Goal: Information Seeking & Learning: Learn about a topic

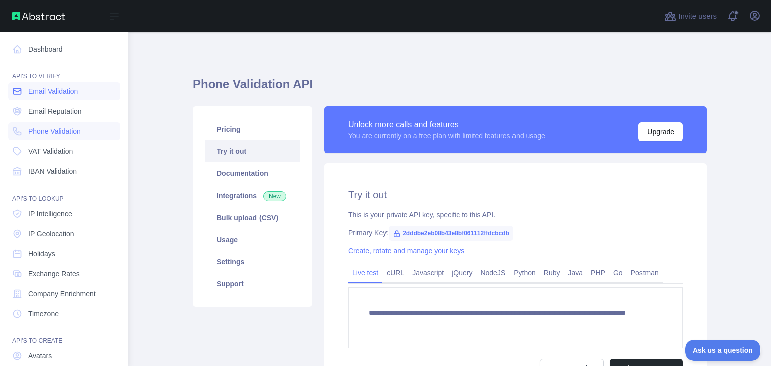
click at [72, 91] on span "Email Validation" at bounding box center [53, 91] width 50 height 10
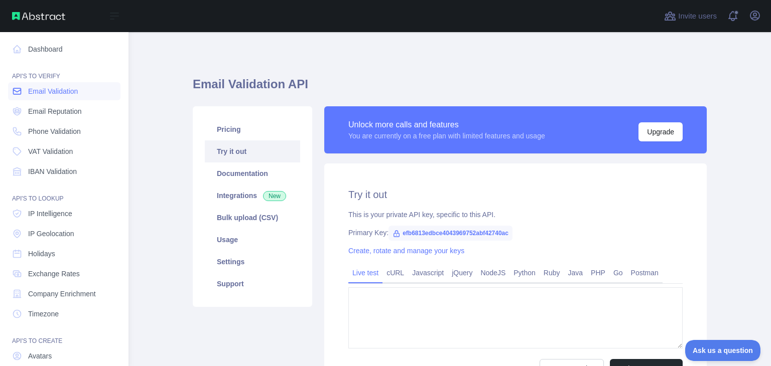
type textarea "**********"
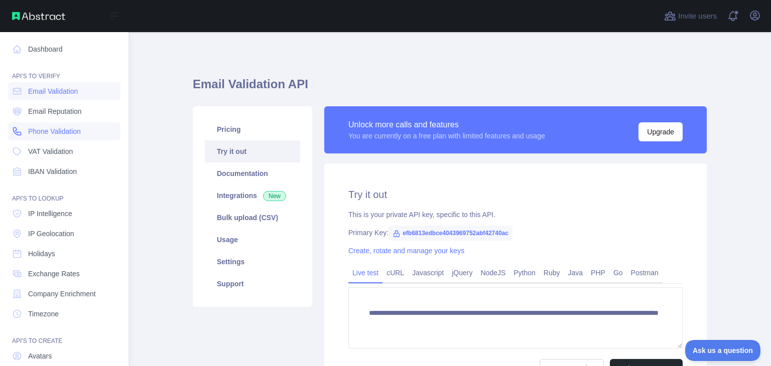
click at [57, 135] on span "Phone Validation" at bounding box center [54, 131] width 53 height 10
click at [51, 95] on span "Email Validation" at bounding box center [53, 91] width 50 height 10
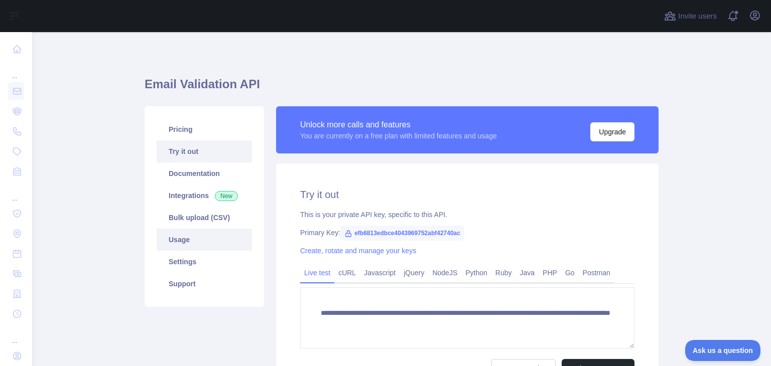
click at [206, 245] on link "Usage" at bounding box center [204, 240] width 95 height 22
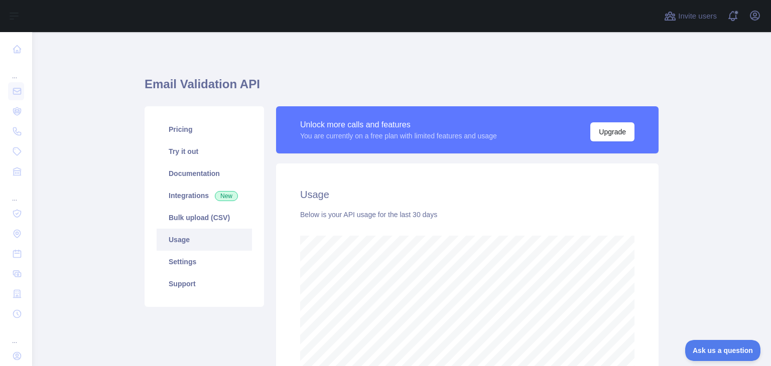
scroll to position [334, 731]
click at [191, 155] on link "Try it out" at bounding box center [204, 151] width 95 height 22
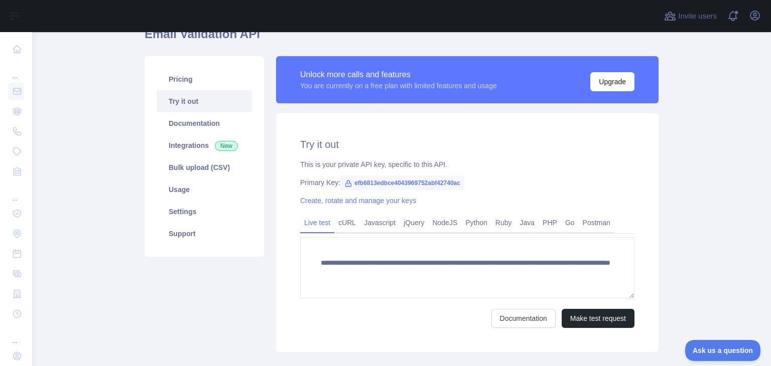
scroll to position [100, 0]
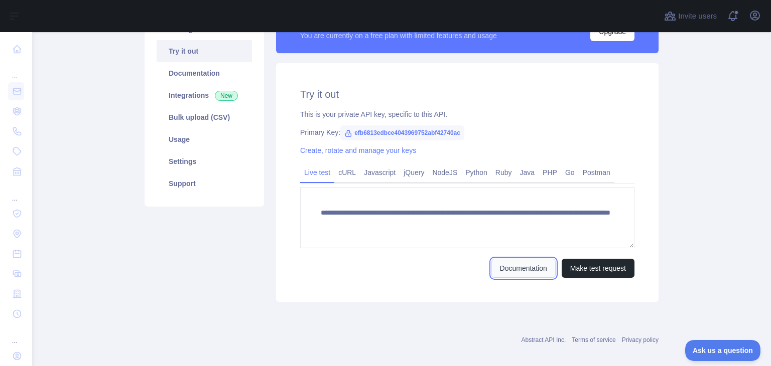
click at [512, 270] on link "Documentation" at bounding box center [523, 268] width 64 height 19
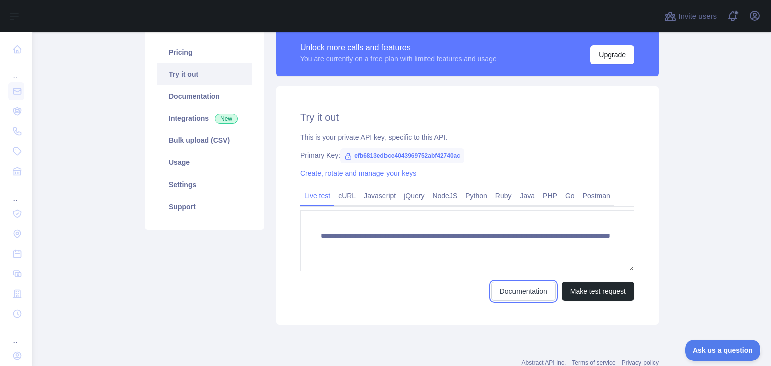
scroll to position [0, 0]
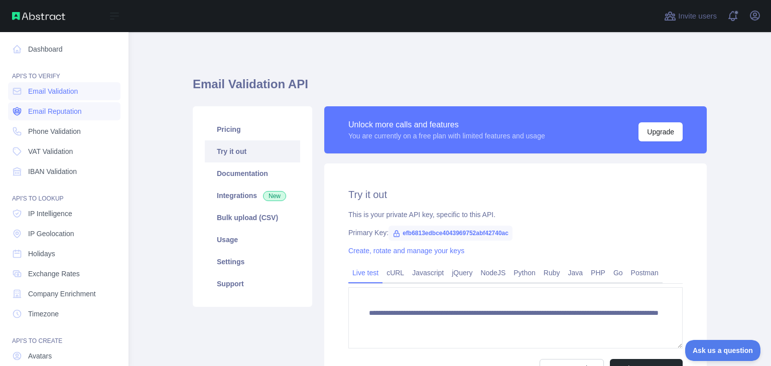
click at [56, 110] on span "Email Reputation" at bounding box center [55, 111] width 54 height 10
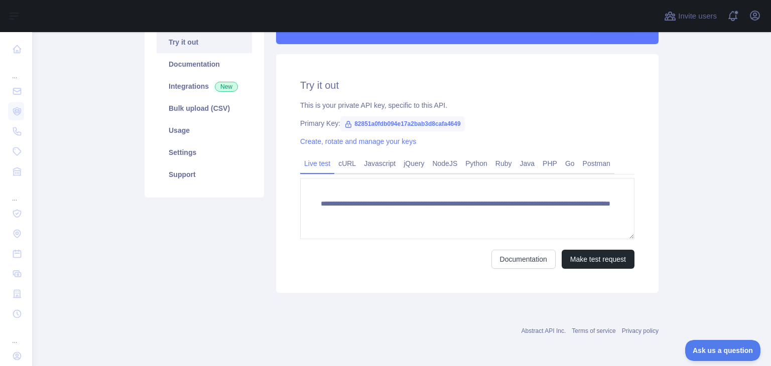
scroll to position [110, 0]
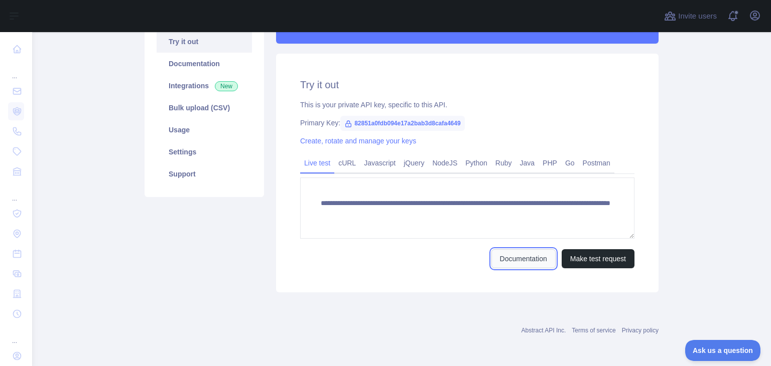
click at [522, 252] on link "Documentation" at bounding box center [523, 258] width 64 height 19
click at [506, 259] on link "Documentation" at bounding box center [523, 258] width 64 height 19
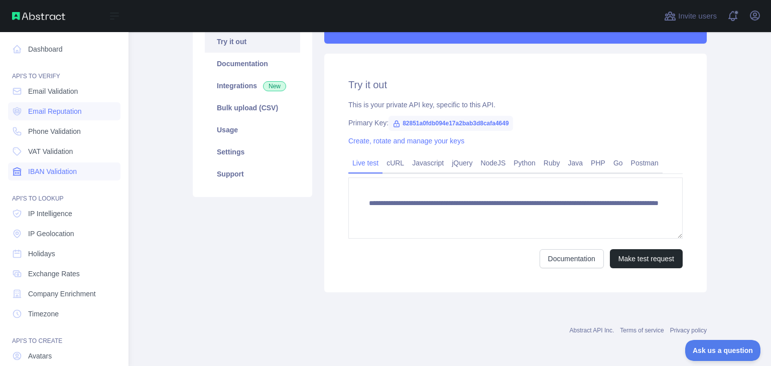
click at [41, 169] on span "IBAN Validation" at bounding box center [52, 172] width 49 height 10
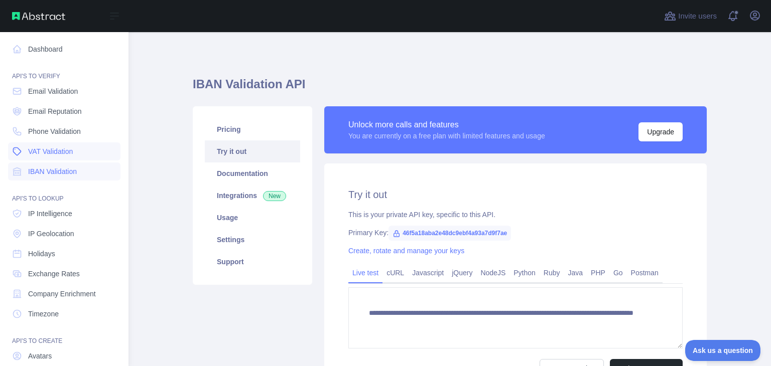
click at [51, 156] on span "VAT Validation" at bounding box center [50, 152] width 45 height 10
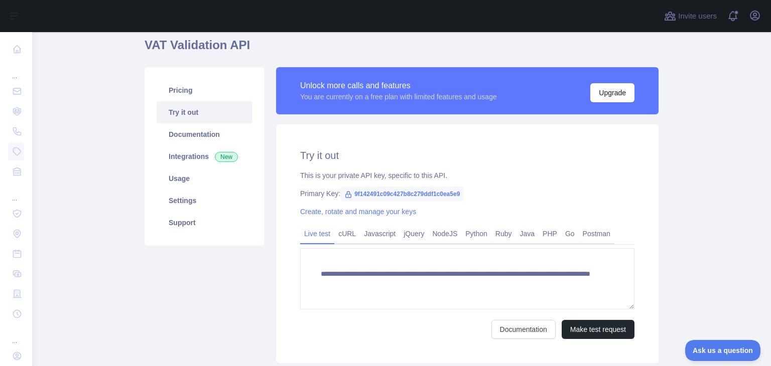
scroll to position [50, 0]
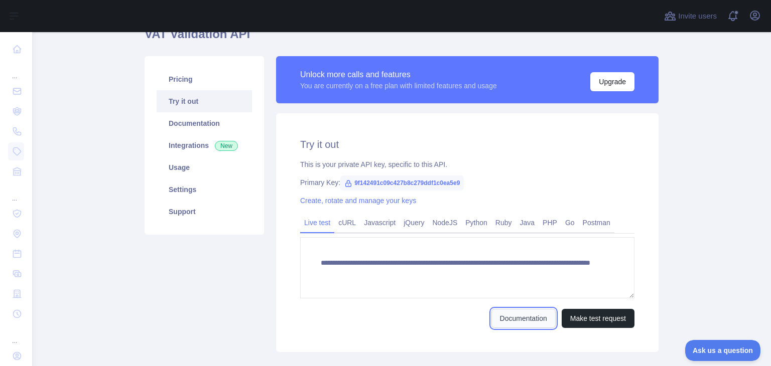
click at [504, 316] on link "Documentation" at bounding box center [523, 318] width 64 height 19
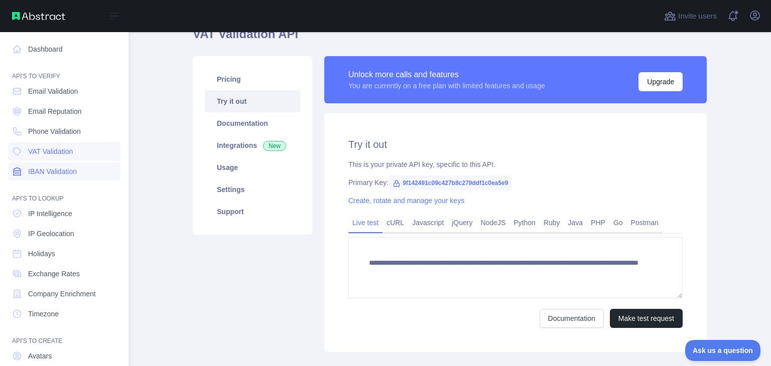
click at [33, 171] on span "IBAN Validation" at bounding box center [52, 172] width 49 height 10
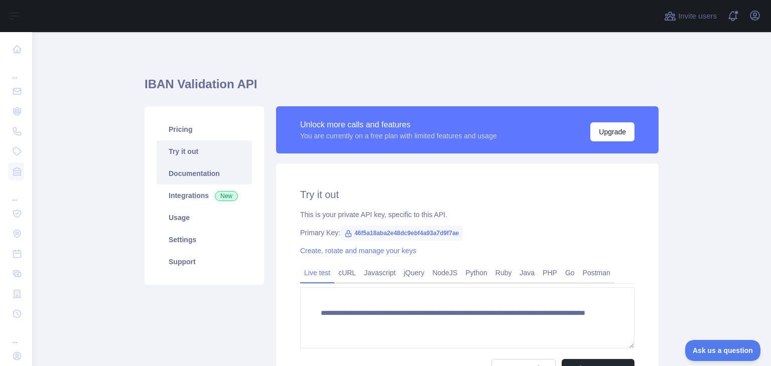
click at [201, 176] on link "Documentation" at bounding box center [204, 174] width 95 height 22
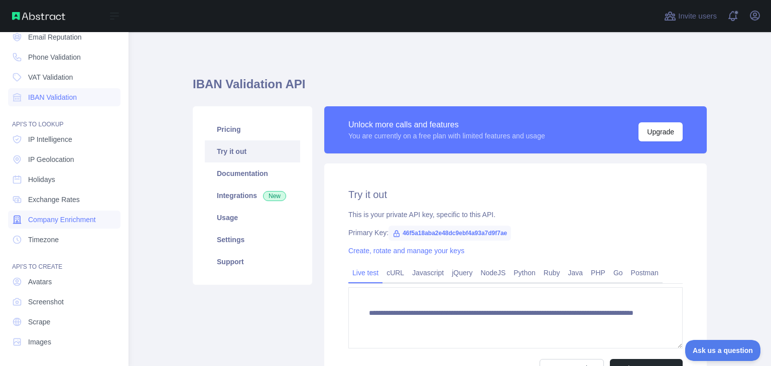
scroll to position [75, 0]
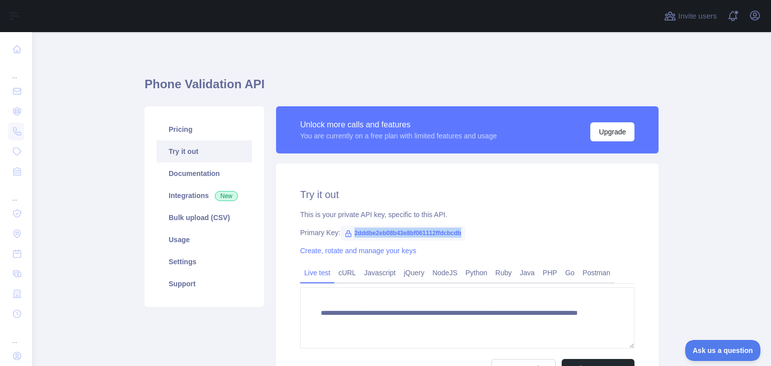
drag, startPoint x: 456, startPoint y: 232, endPoint x: 348, endPoint y: 236, distance: 108.0
click at [348, 236] on span "2dddbe2eb08b43e8bf061112ffdcbcdb" at bounding box center [402, 233] width 125 height 15
copy span "2dddbe2eb08b43e8bf061112ffdcbcdb"
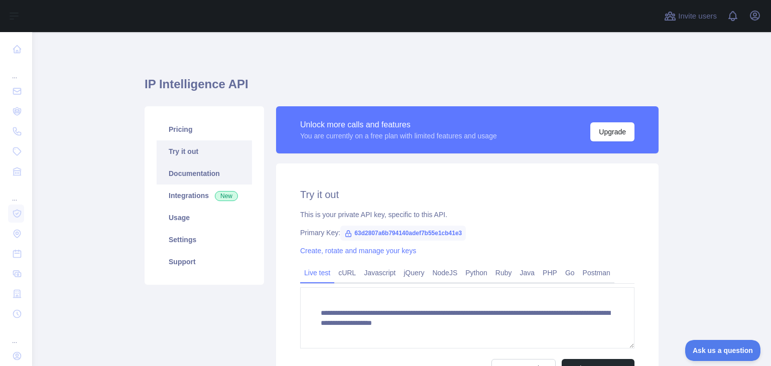
click at [229, 177] on link "Documentation" at bounding box center [204, 174] width 95 height 22
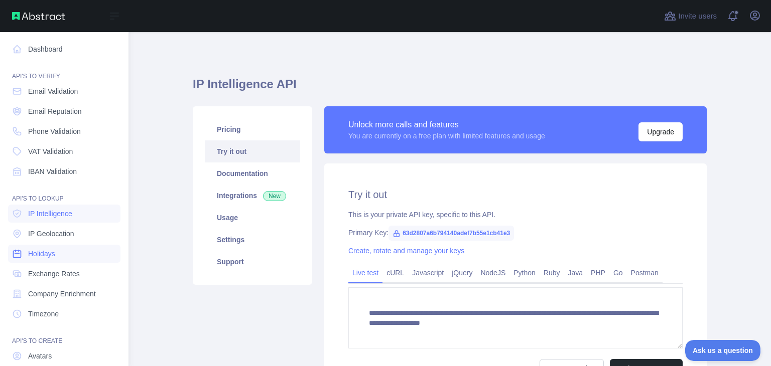
click at [45, 249] on span "Holidays" at bounding box center [41, 254] width 27 height 10
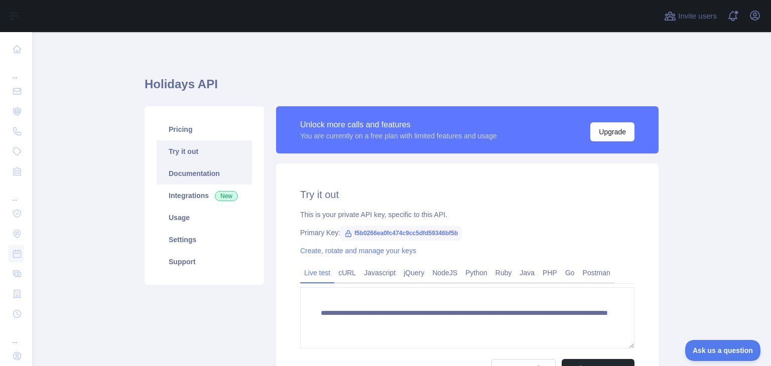
click at [205, 174] on link "Documentation" at bounding box center [204, 174] width 95 height 22
